Goal: Obtain resource: Obtain resource

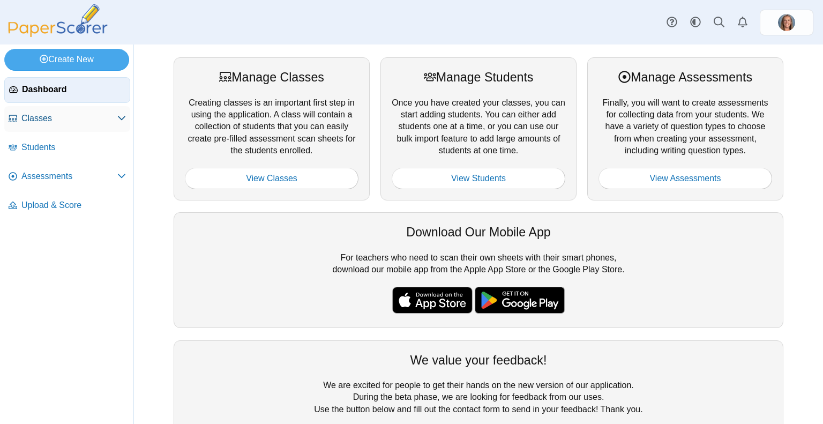
click at [48, 114] on span "Classes" at bounding box center [69, 118] width 96 height 12
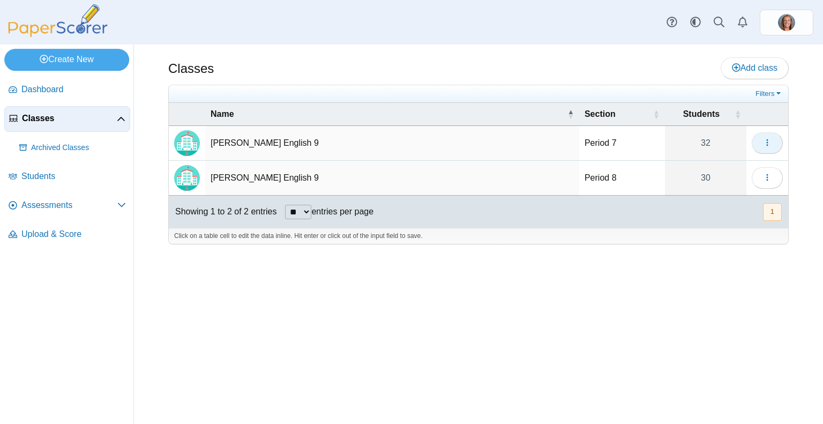
click at [769, 144] on icon "button" at bounding box center [767, 142] width 9 height 9
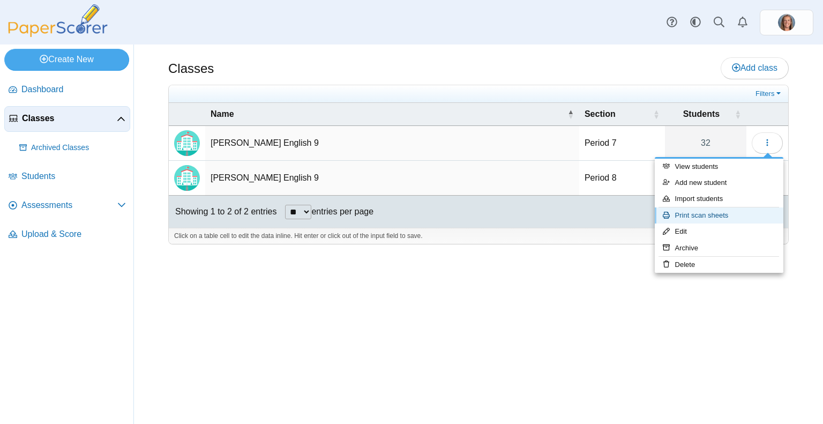
click at [729, 212] on link "Print scan sheets" at bounding box center [718, 215] width 129 height 16
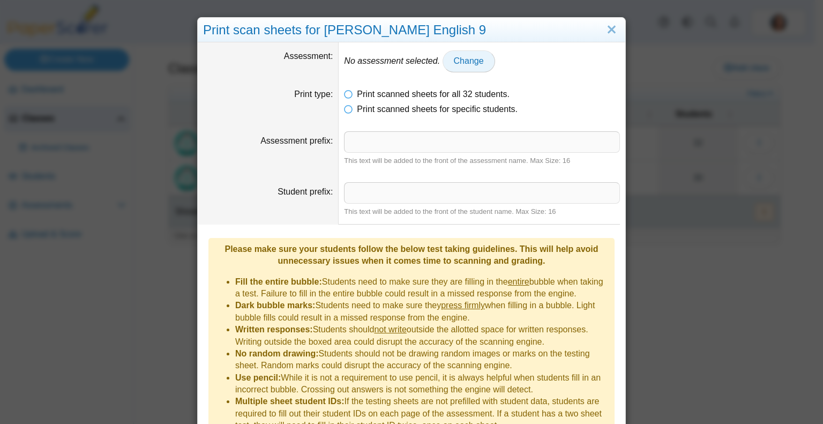
click at [472, 67] on link "Change" at bounding box center [468, 60] width 52 height 21
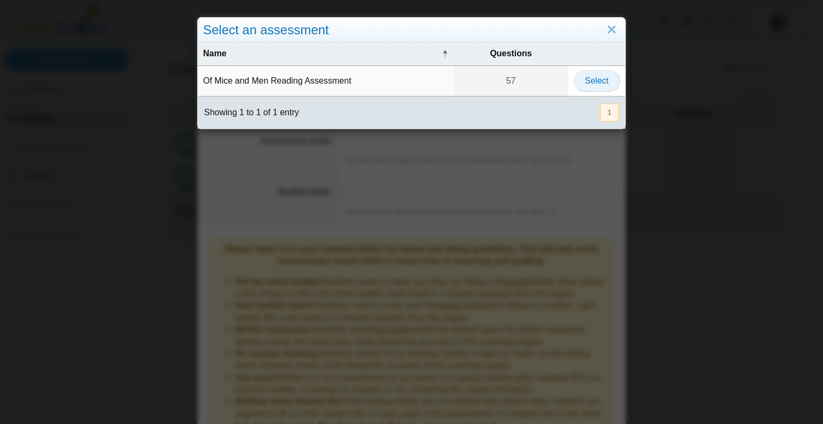
click at [590, 76] on span "Select" at bounding box center [597, 80] width 24 height 9
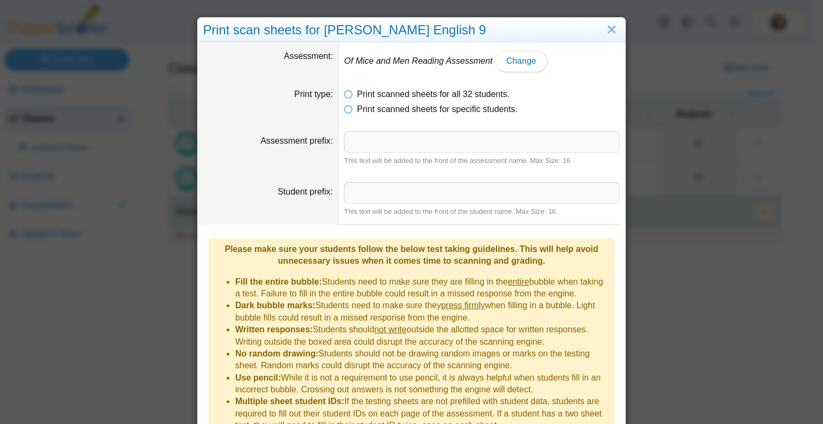
scroll to position [51, 0]
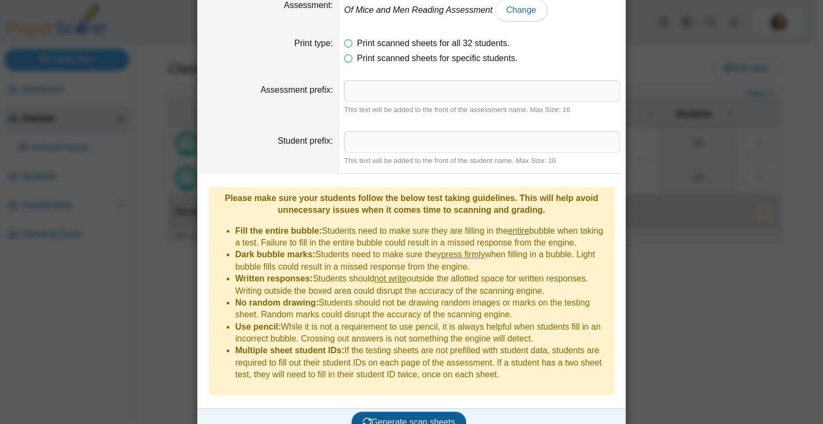
click at [422, 411] on button "Generate scan sheets" at bounding box center [408, 421] width 115 height 21
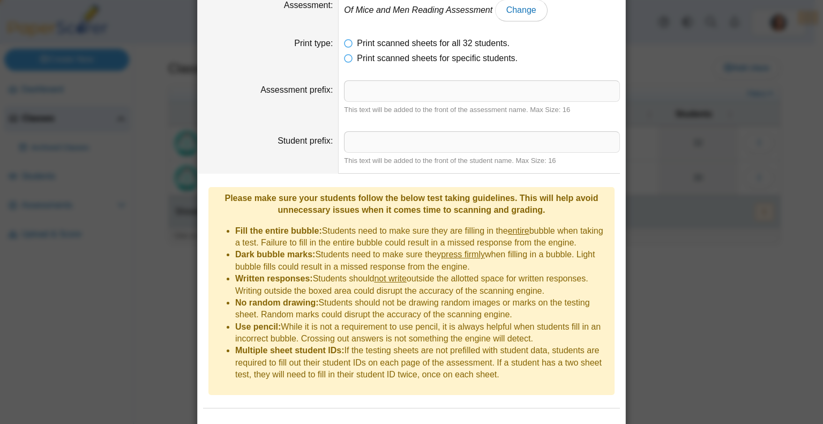
scroll to position [103, 0]
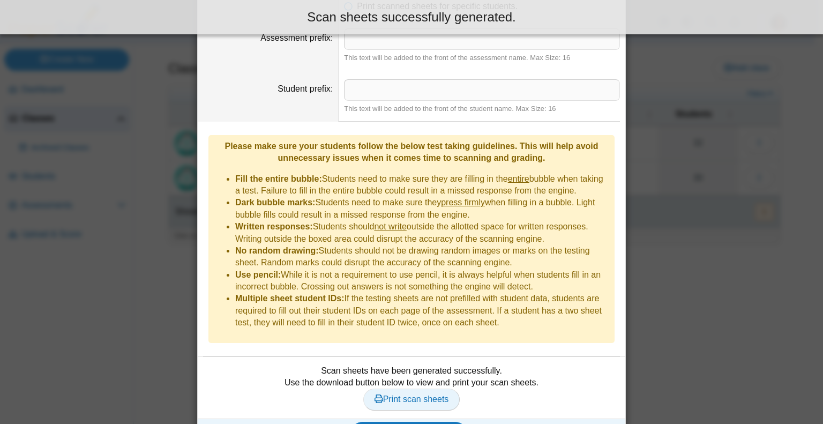
click at [424, 394] on span "Print scan sheets" at bounding box center [411, 398] width 74 height 9
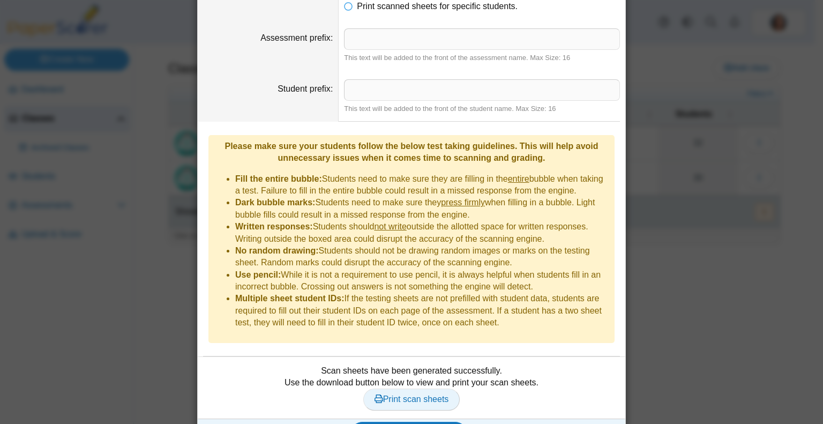
scroll to position [0, 0]
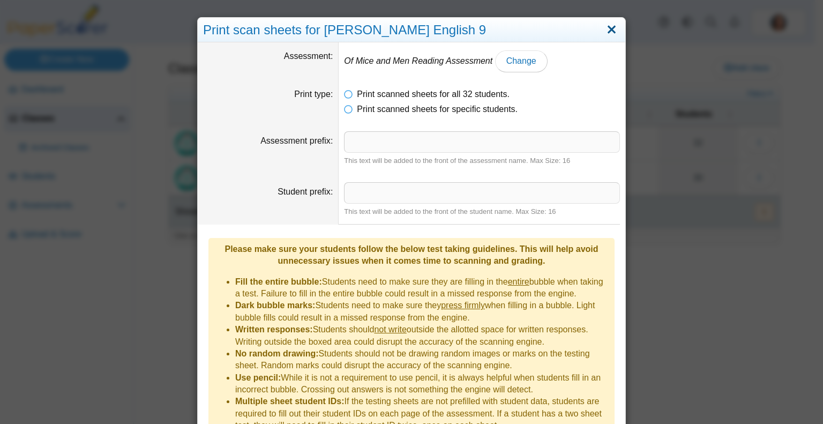
click at [606, 29] on link "Close" at bounding box center [611, 30] width 17 height 18
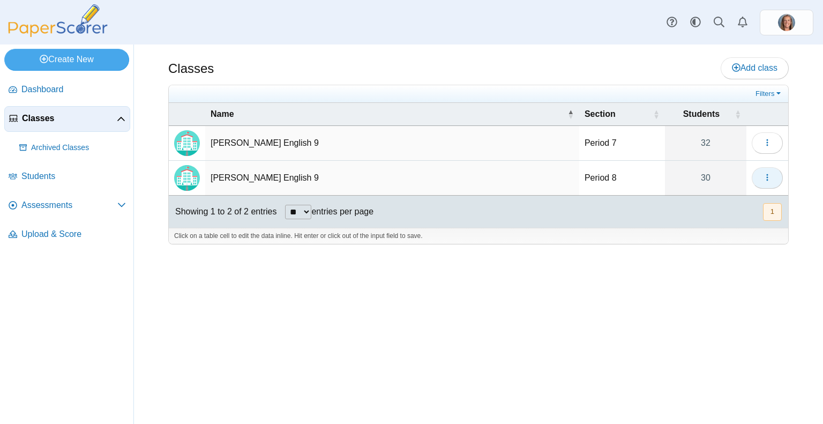
click at [769, 176] on icon "button" at bounding box center [767, 177] width 9 height 9
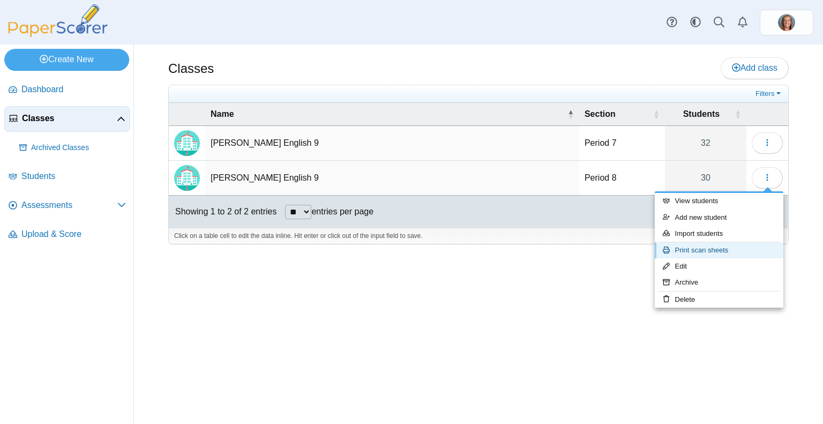
click at [728, 250] on link "Print scan sheets" at bounding box center [718, 250] width 129 height 16
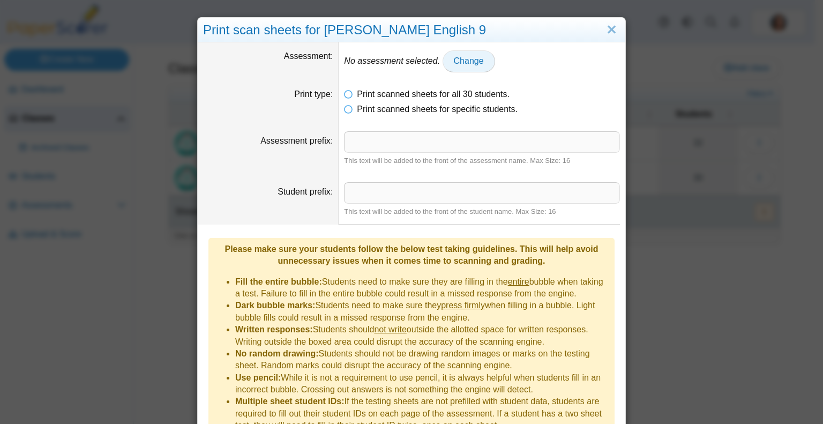
click at [469, 62] on span "Change" at bounding box center [469, 60] width 30 height 9
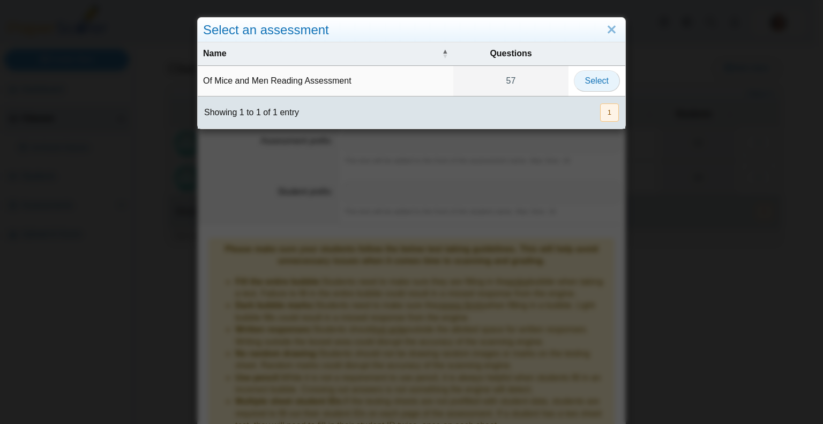
click at [589, 85] on span "Select" at bounding box center [597, 80] width 24 height 9
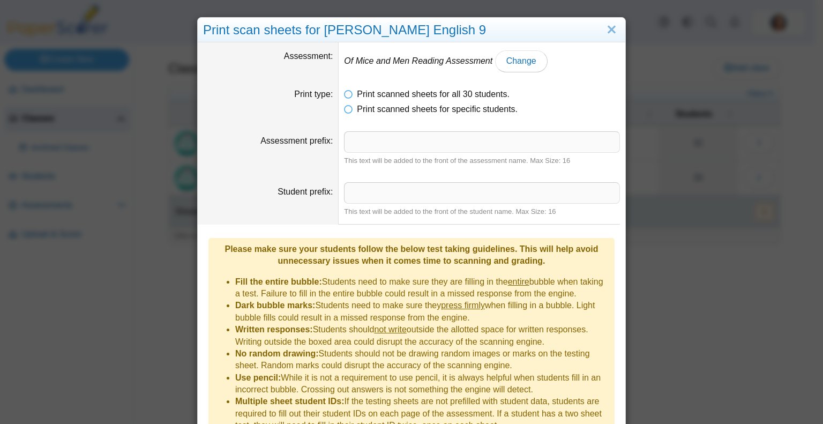
scroll to position [51, 0]
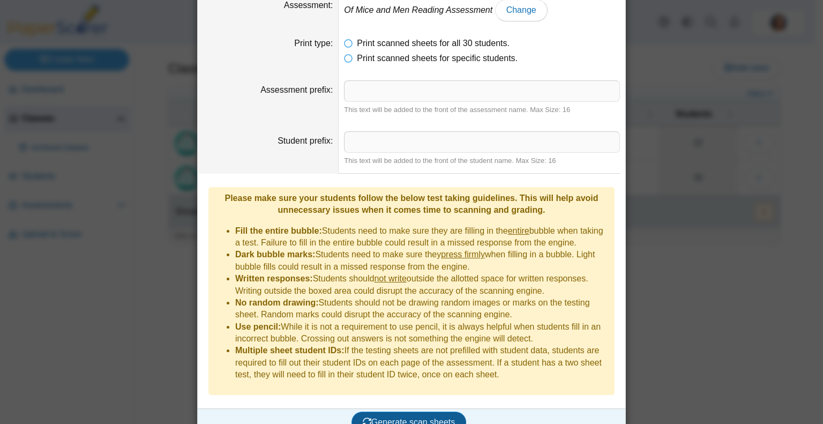
click at [418, 417] on span "Generate scan sheets" at bounding box center [409, 421] width 93 height 9
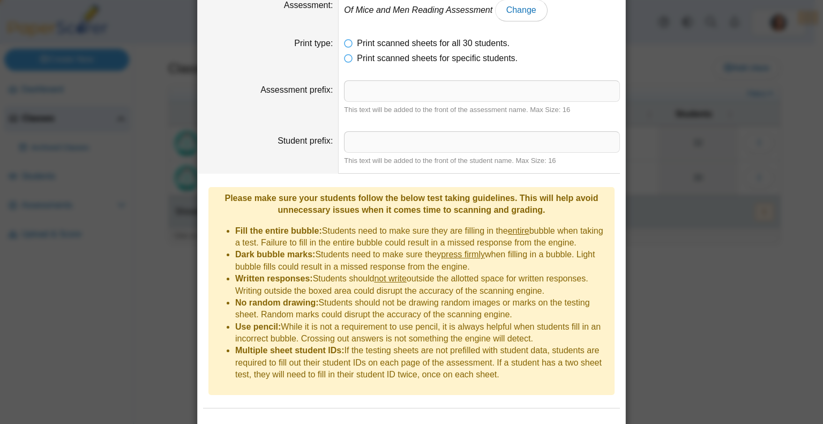
scroll to position [103, 0]
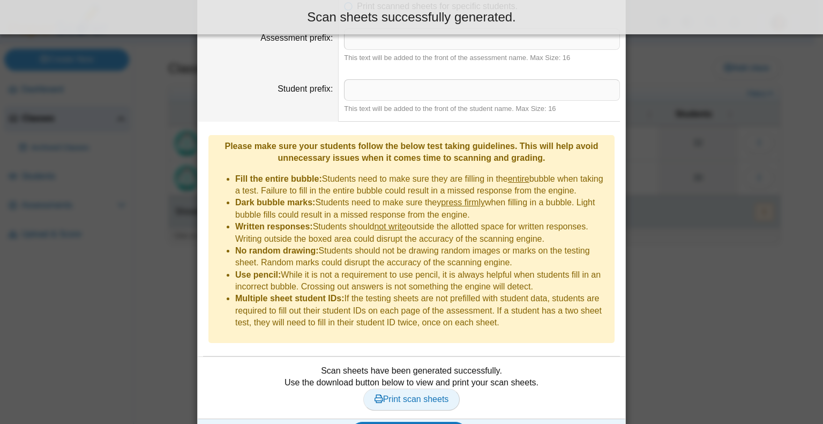
click at [418, 394] on span "Print scan sheets" at bounding box center [411, 398] width 74 height 9
